Goal: Find specific page/section: Find specific page/section

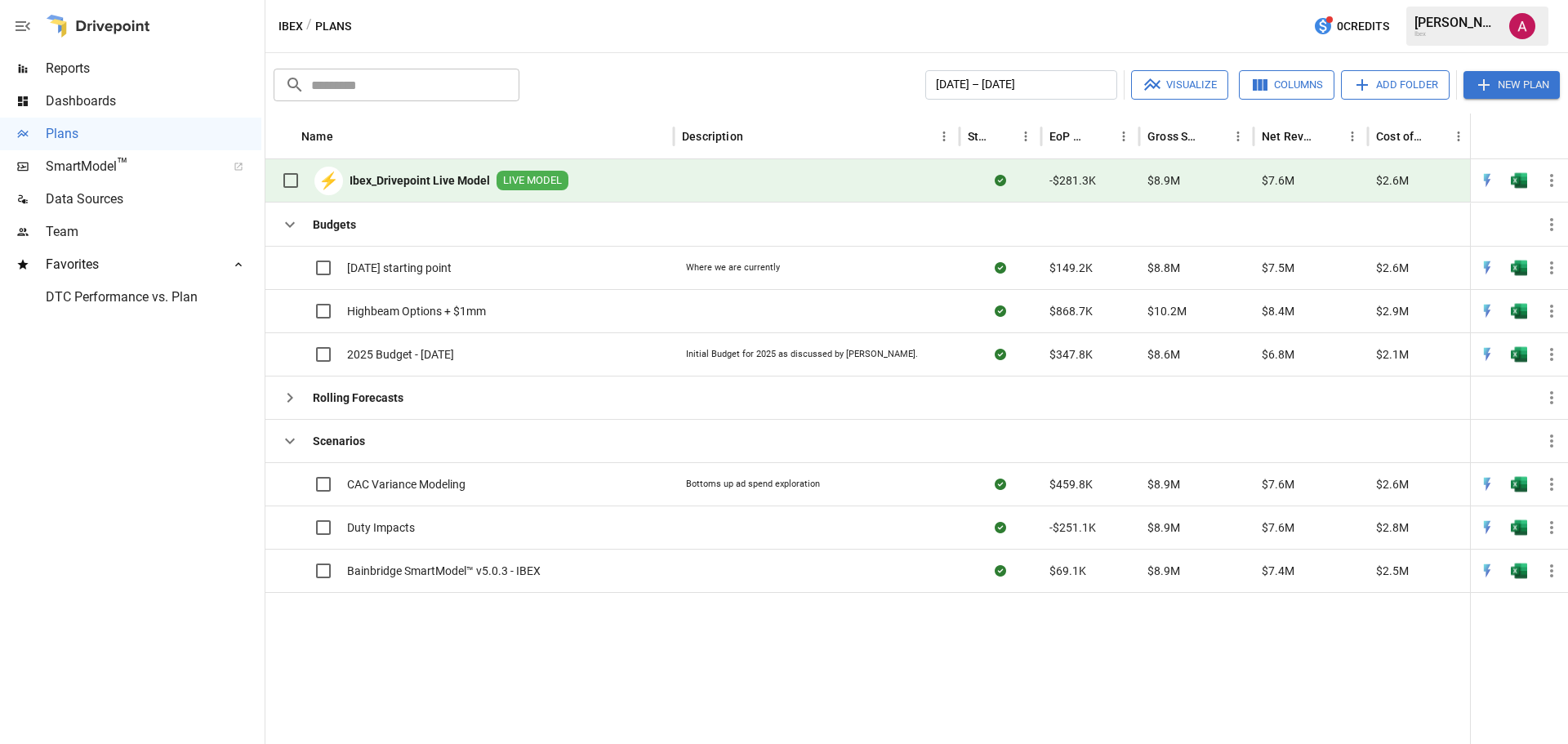
drag, startPoint x: 188, startPoint y: 456, endPoint x: 737, endPoint y: 237, distance: 591.1
click at [189, 455] on div at bounding box center [130, 528] width 261 height 431
click at [818, 18] on div "Ibex / Plans 0 Credits [PERSON_NAME] Ibex" at bounding box center [917, 26] width 1303 height 53
click at [557, 634] on div at bounding box center [1127, 667] width 1723 height 152
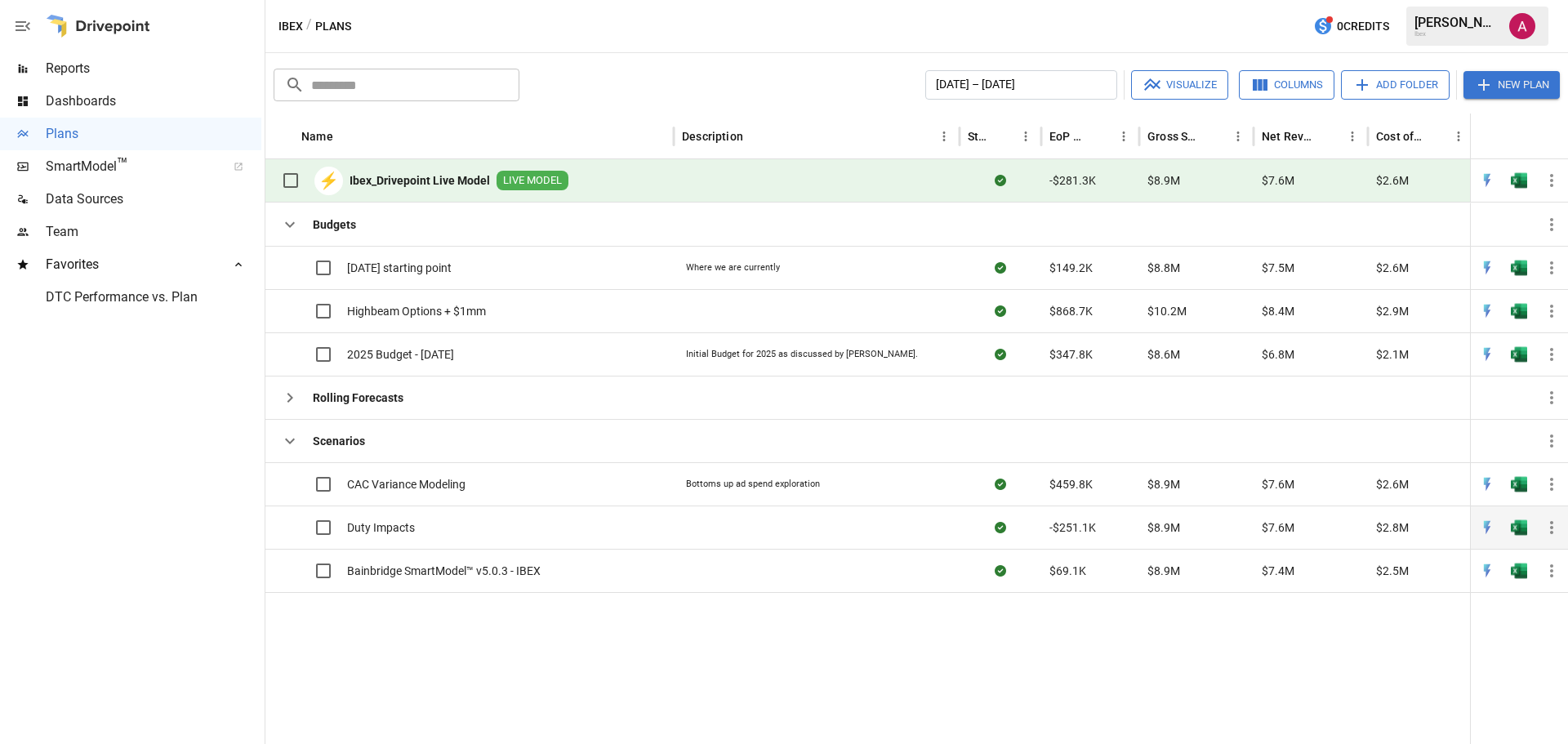
click at [505, 530] on div "Duty Impacts" at bounding box center [469, 527] width 409 height 44
click at [382, 528] on span "Duty Impacts" at bounding box center [381, 527] width 68 height 16
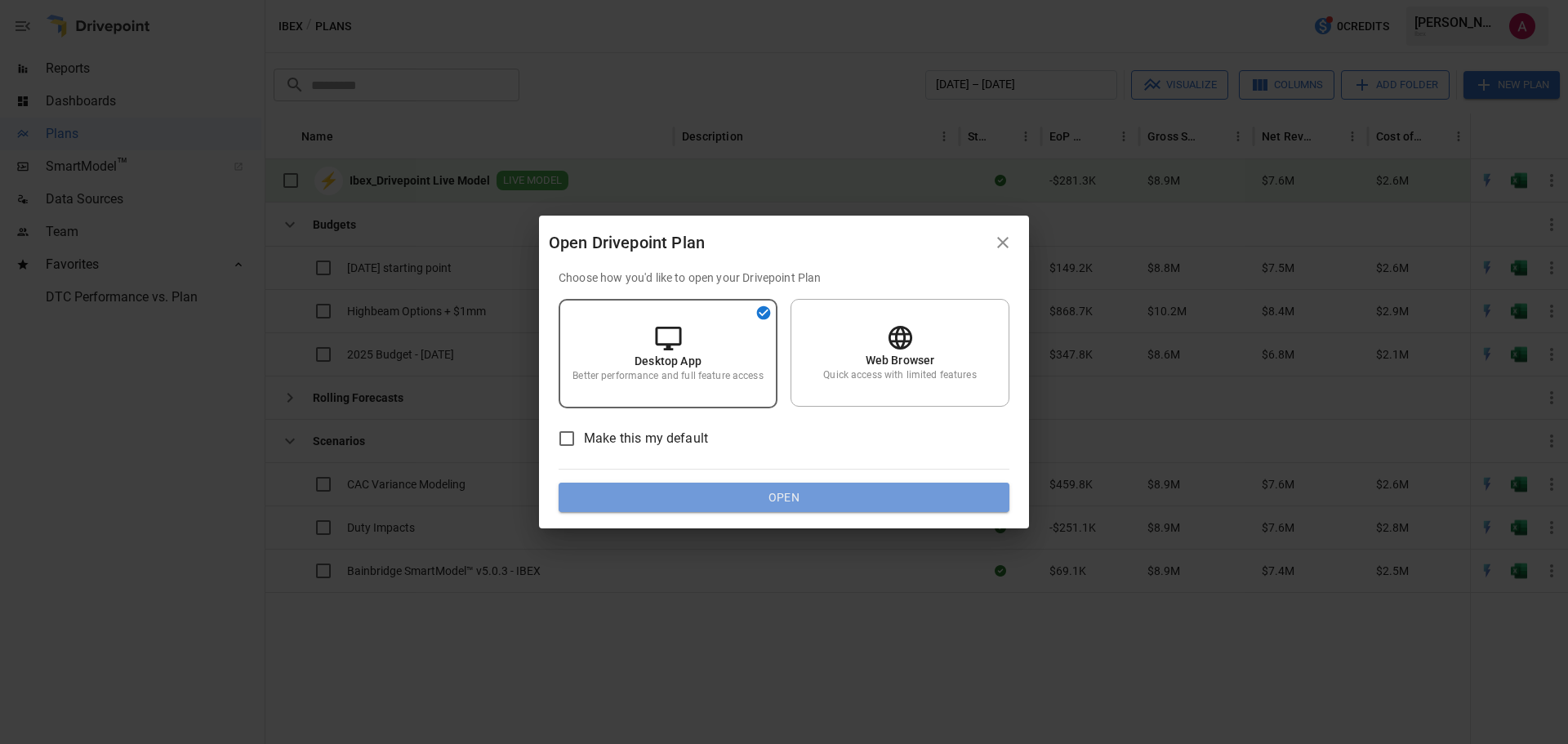
click at [786, 499] on button "Open" at bounding box center [784, 497] width 450 height 30
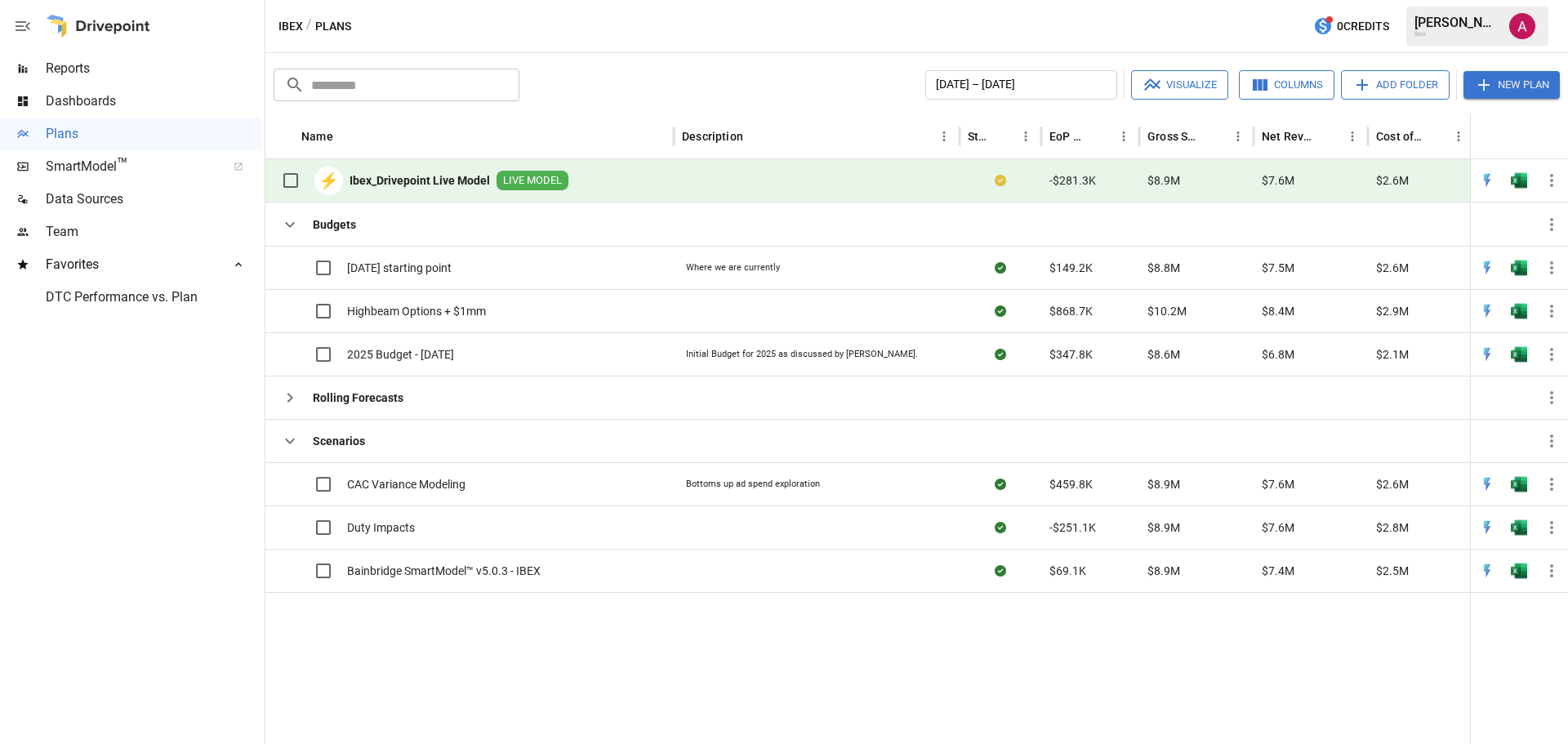
click at [617, 695] on div at bounding box center [1127, 667] width 1723 height 152
click at [486, 528] on div "Duty Impacts" at bounding box center [469, 527] width 409 height 44
click at [428, 528] on div "Duty Impacts" at bounding box center [469, 527] width 409 height 44
click at [366, 528] on span "Duty Impacts" at bounding box center [381, 527] width 68 height 16
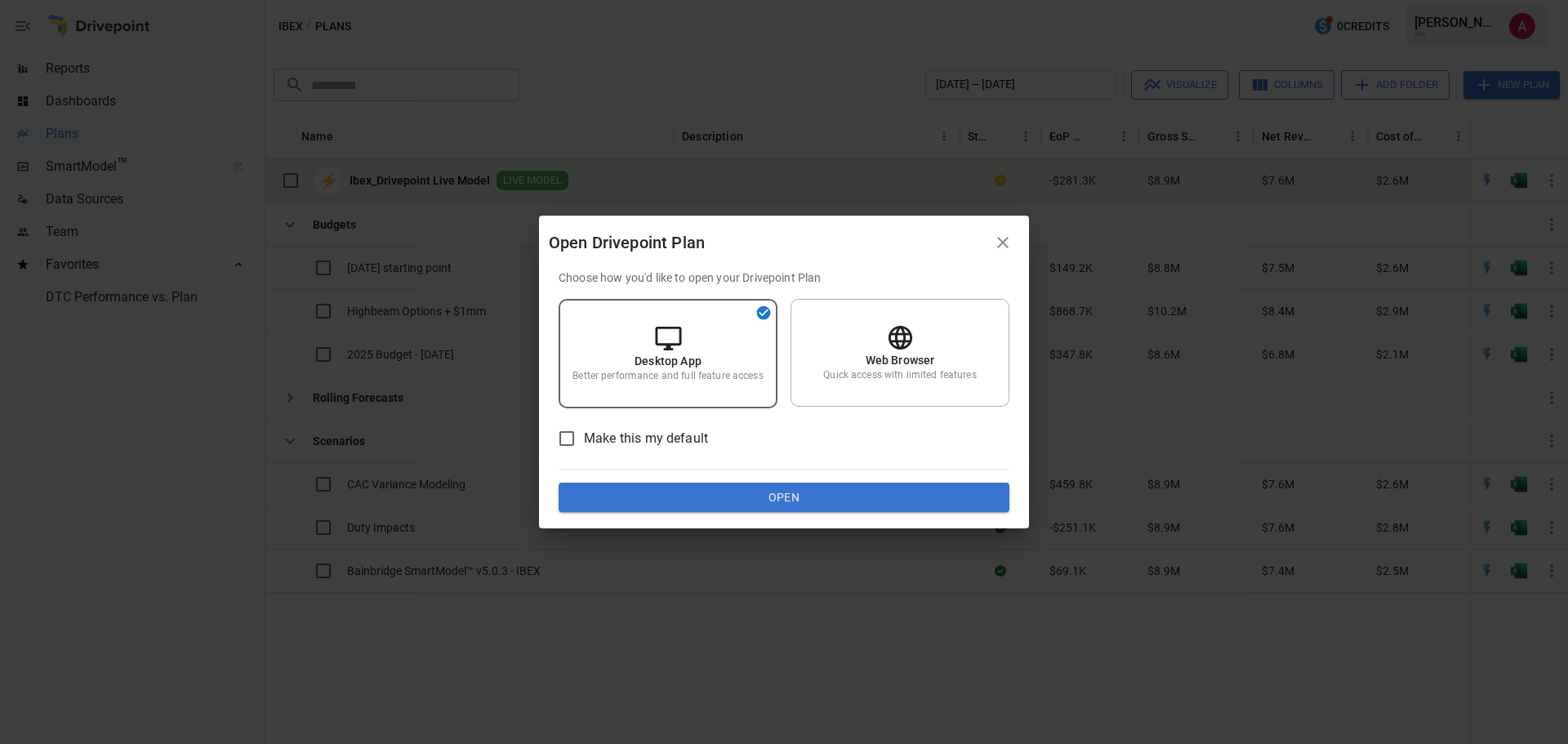
click at [769, 512] on div "Choose how you'd like to open your Drivepoint Plan Desktop App Better performan…" at bounding box center [784, 399] width 490 height 259
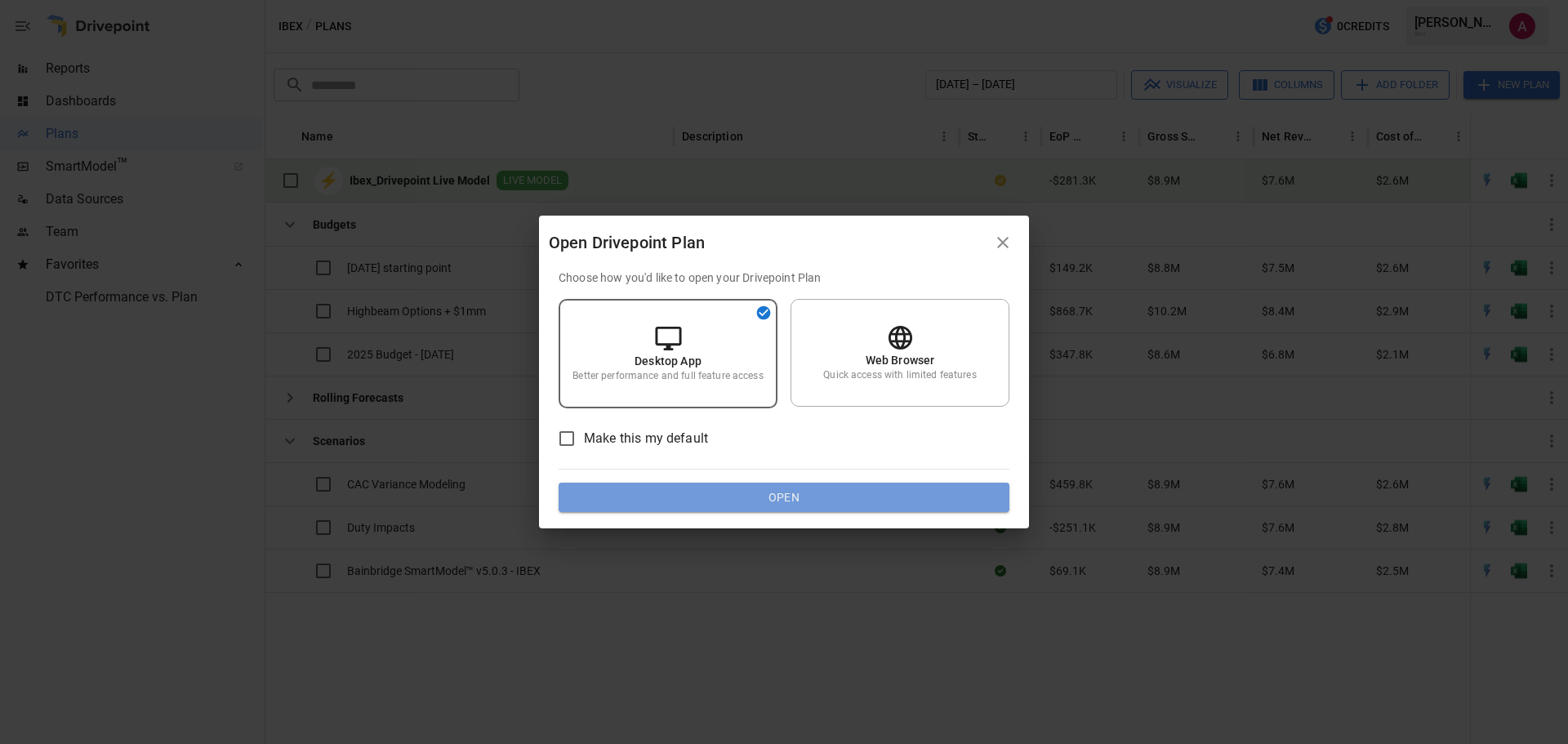
click at [768, 505] on button "Open" at bounding box center [784, 497] width 450 height 30
